Goal: Communication & Community: Answer question/provide support

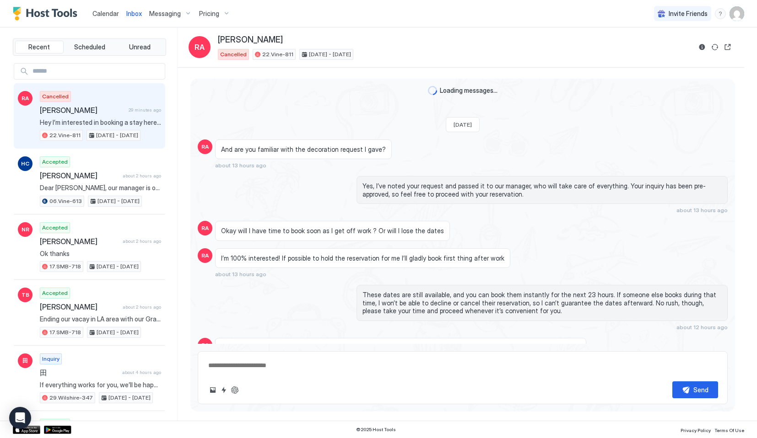
scroll to position [878, 0]
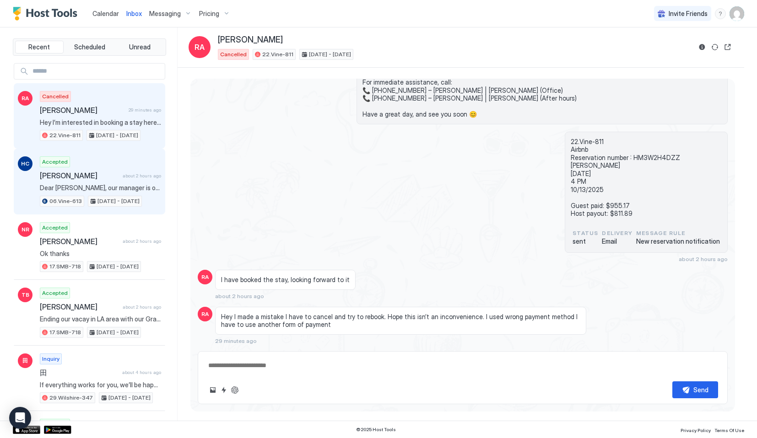
click at [117, 180] on span "[PERSON_NAME]" at bounding box center [79, 175] width 79 height 9
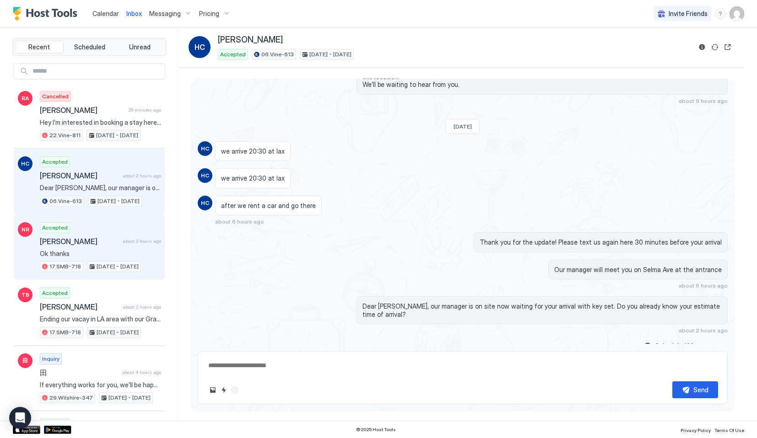
scroll to position [1719, 0]
click at [127, 257] on span "Ok thanks" at bounding box center [100, 254] width 121 height 8
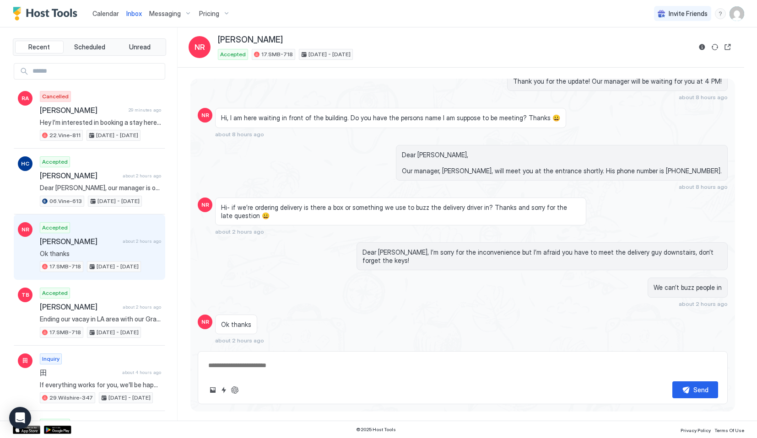
scroll to position [1926, 0]
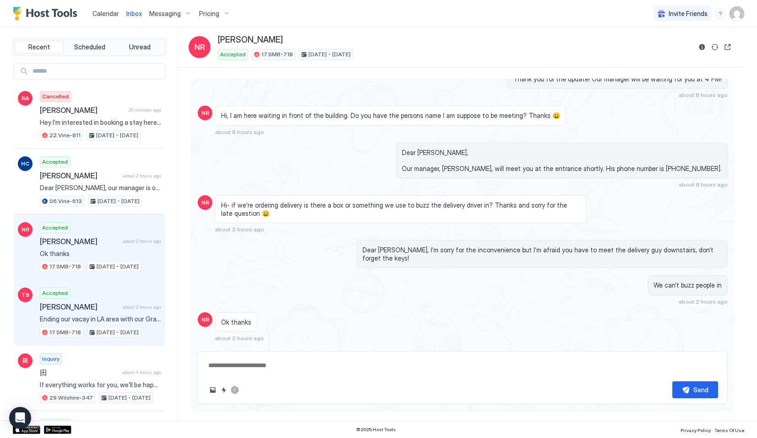
click at [93, 319] on span "Ending our vacay in LA area with our Granddaughter. This is walking distance to…" at bounding box center [100, 319] width 121 height 8
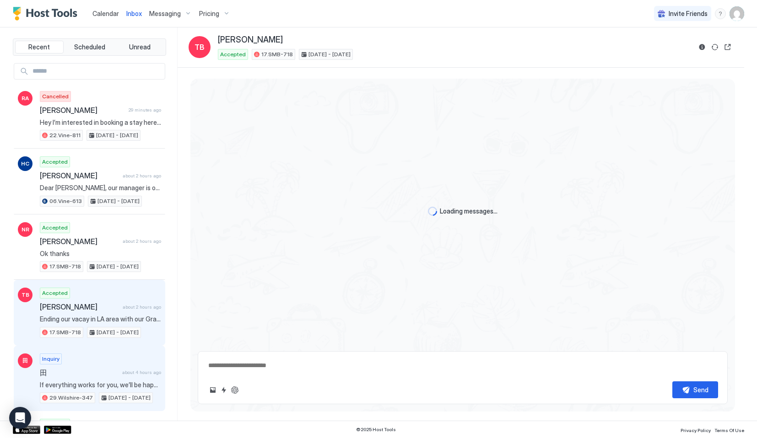
click at [94, 374] on span "田" at bounding box center [79, 372] width 79 height 9
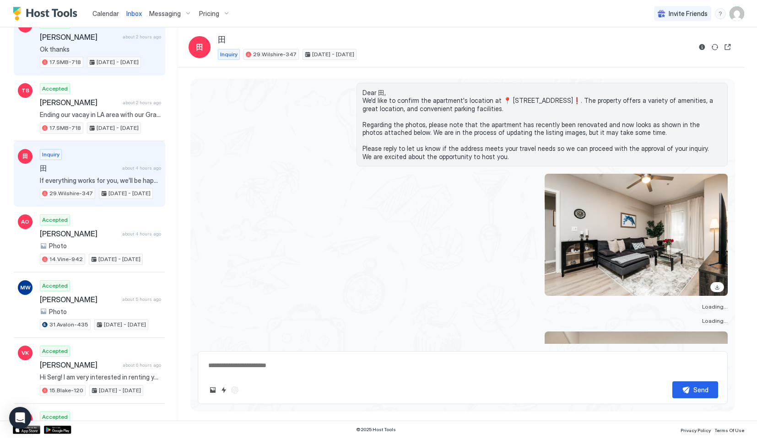
scroll to position [228, 0]
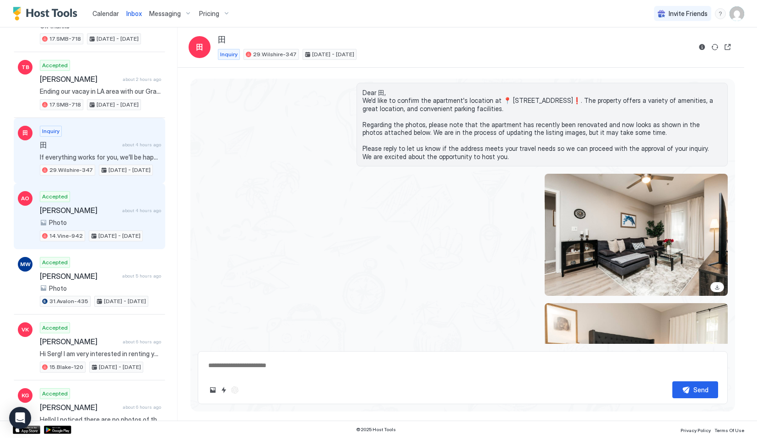
click at [123, 220] on div "Photo" at bounding box center [100, 223] width 121 height 8
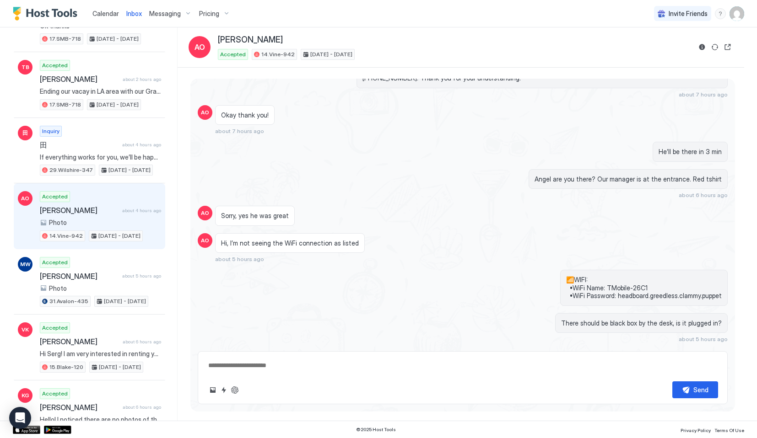
scroll to position [887, 0]
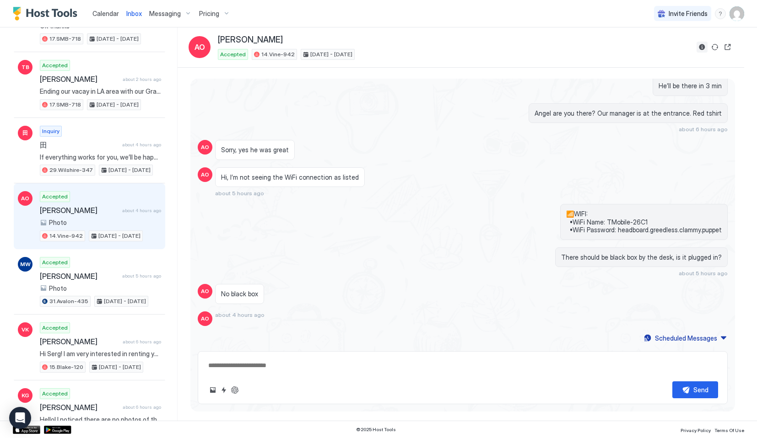
click at [699, 47] on button "Reservation information" at bounding box center [701, 47] width 11 height 11
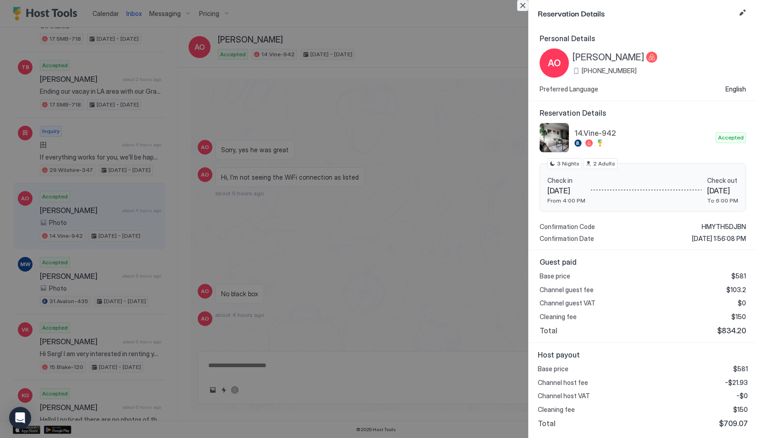
click at [527, 5] on button "Close" at bounding box center [522, 5] width 11 height 11
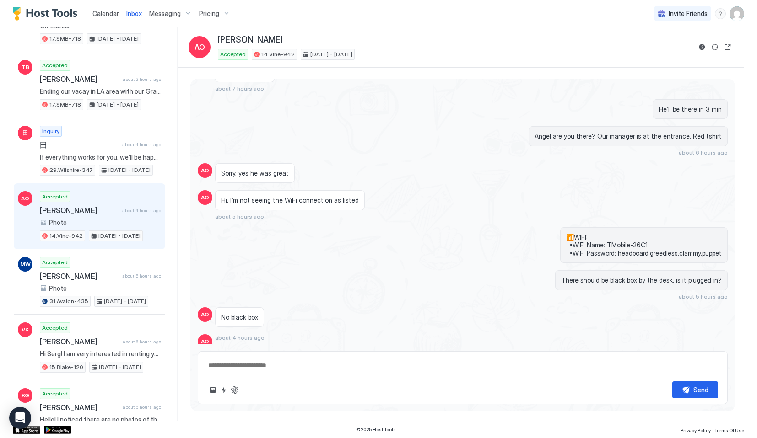
scroll to position [2903, 0]
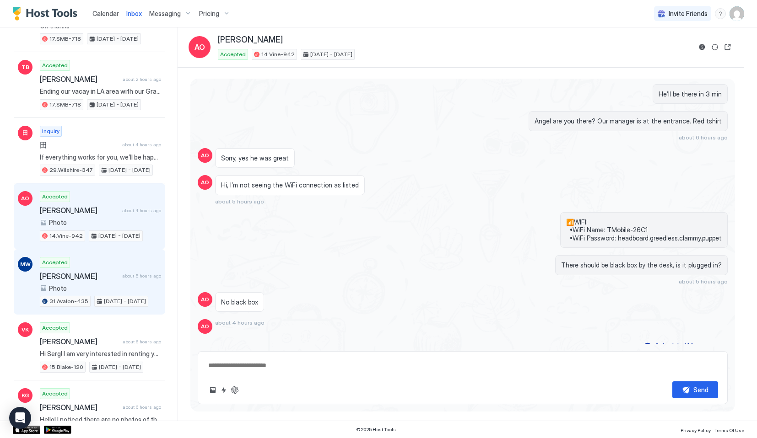
click at [118, 277] on span "[PERSON_NAME]" at bounding box center [79, 276] width 79 height 9
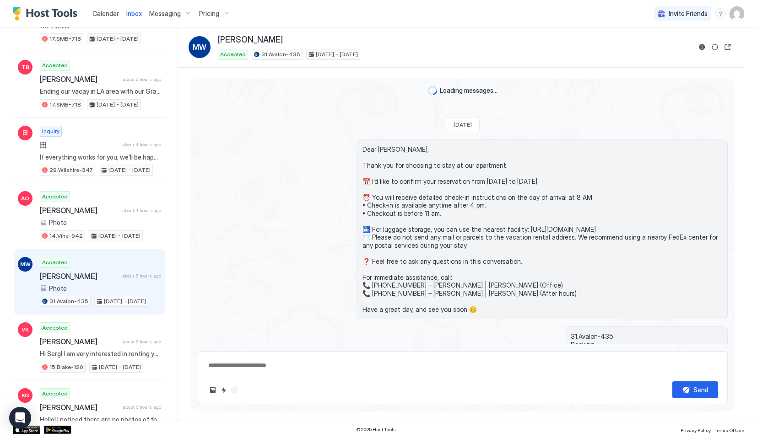
scroll to position [1390, 0]
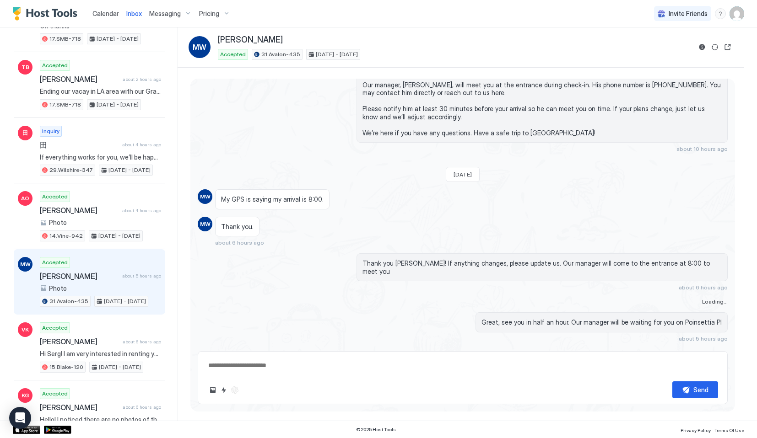
click at [123, 276] on div "[PERSON_NAME] about 5 hours ago" at bounding box center [100, 276] width 121 height 9
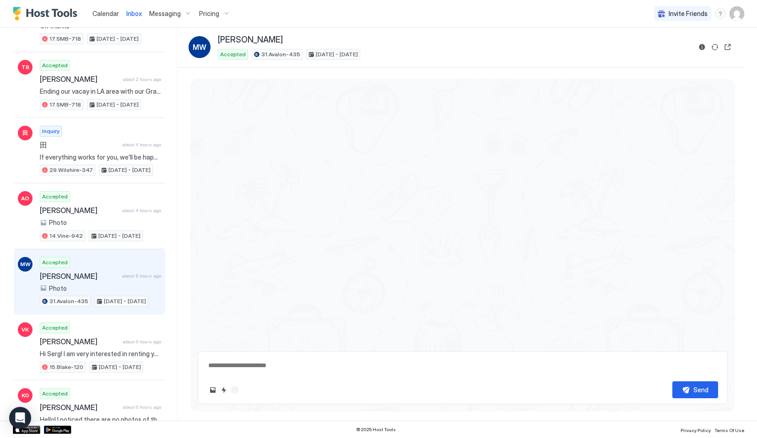
scroll to position [2479, 0]
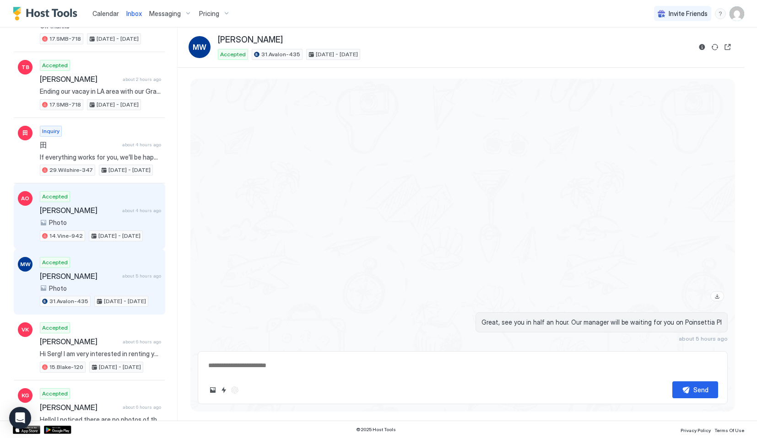
click at [104, 231] on div "[DATE] - [DATE]" at bounding box center [116, 236] width 54 height 11
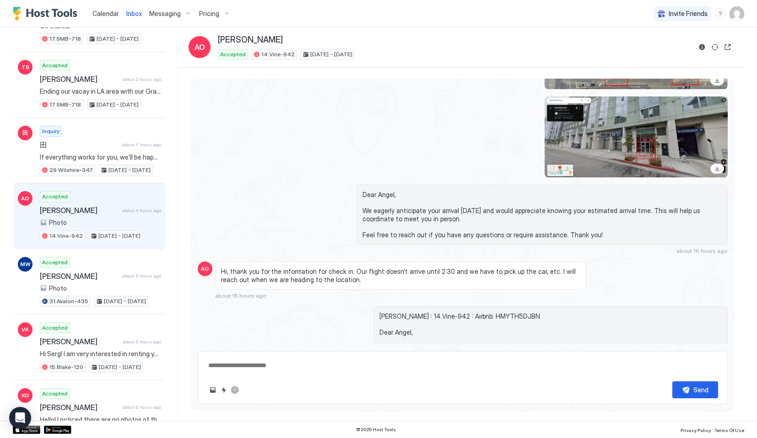
scroll to position [2903, 0]
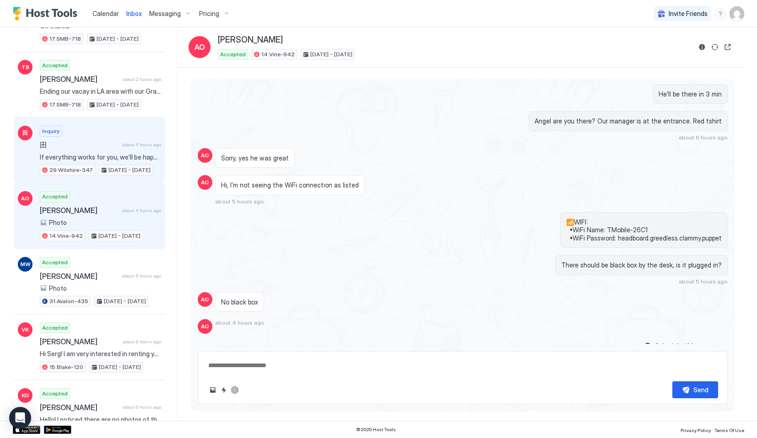
click at [93, 163] on div "Inquiry 田 about 4 hours ago If everything works for you, we’ll be happy to acce…" at bounding box center [100, 151] width 121 height 50
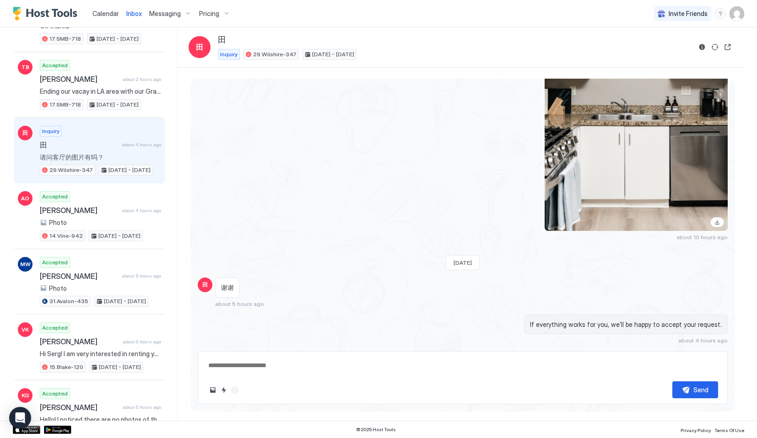
scroll to position [852, 0]
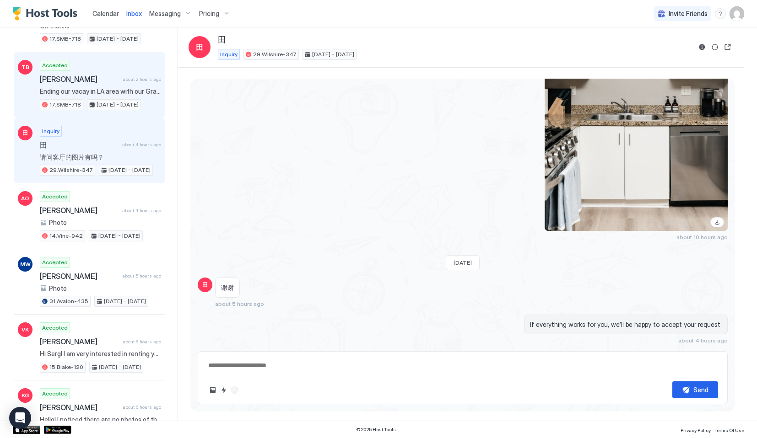
click at [73, 88] on span "Ending our vacay in LA area with our Granddaughter. This is walking distance to…" at bounding box center [100, 91] width 121 height 8
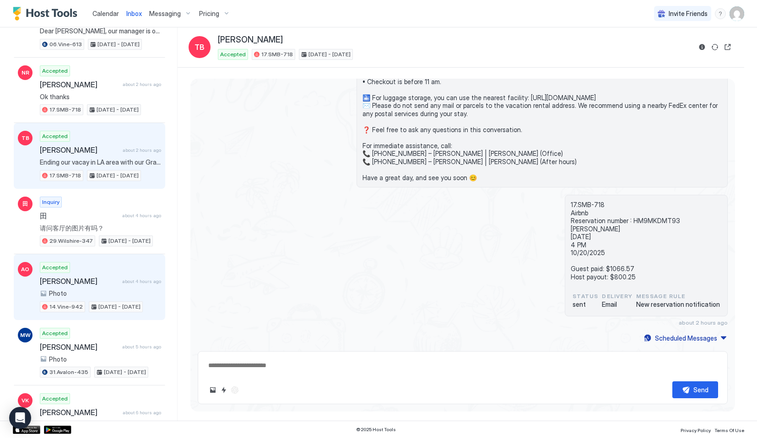
scroll to position [132, 0]
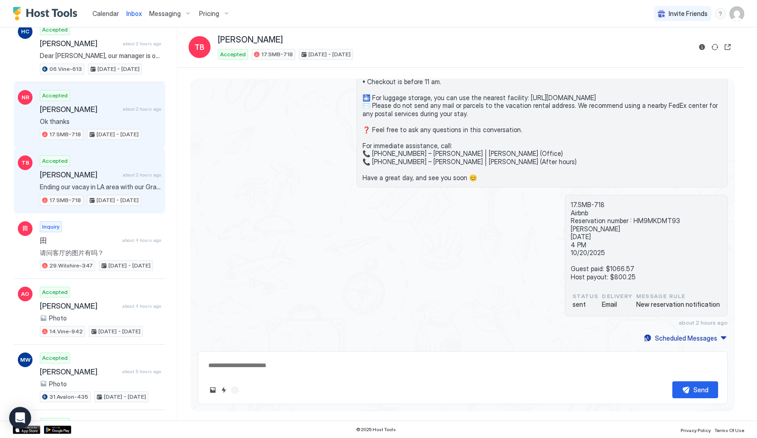
click at [86, 99] on div "Accepted [PERSON_NAME] about 2 hours ago Ok thanks 17.SMB-718 [DATE] - [DATE]" at bounding box center [100, 115] width 121 height 50
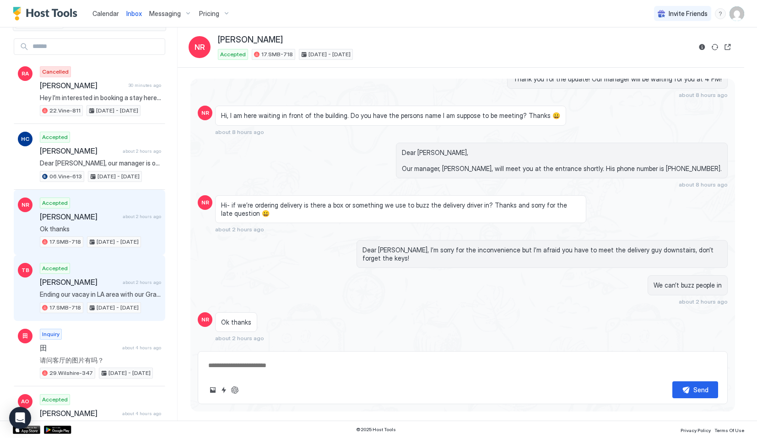
scroll to position [12, 0]
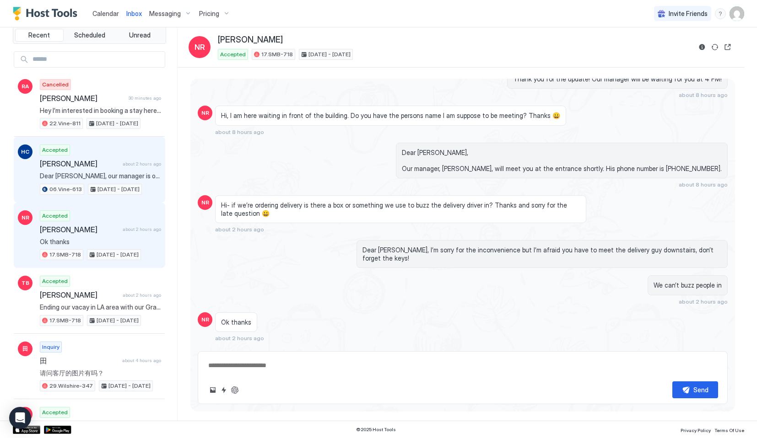
click at [86, 174] on span "Dear [PERSON_NAME], our manager is on site now waiting for your arrival with ke…" at bounding box center [100, 176] width 121 height 8
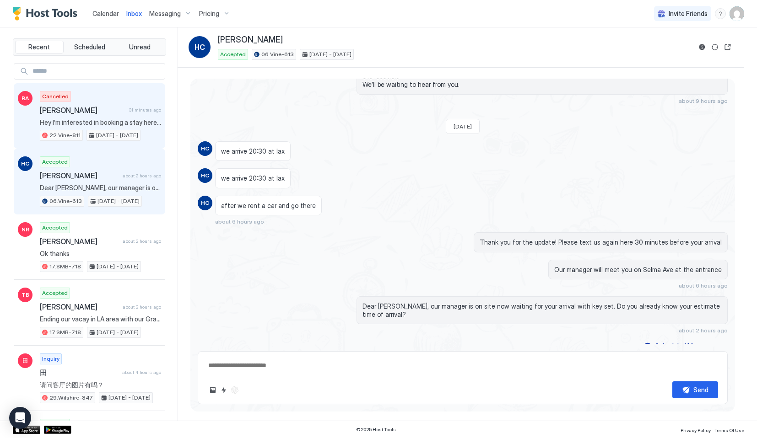
click at [111, 128] on div "Cancelled [PERSON_NAME] 31 minutes ago Hey I’m interested in booking a stay her…" at bounding box center [100, 116] width 121 height 50
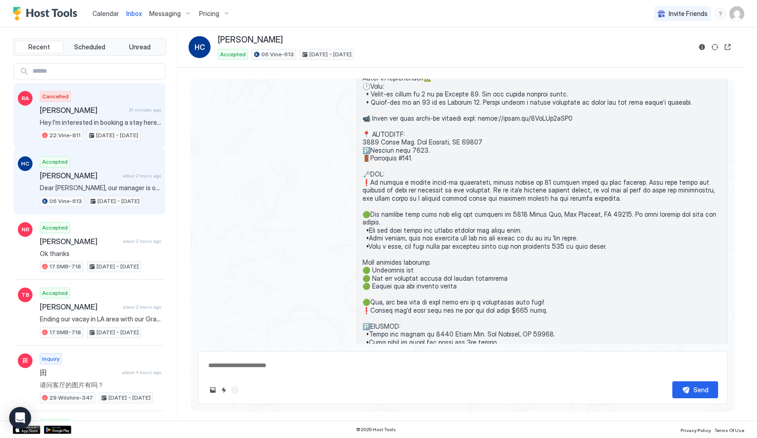
type textarea "*"
